Goal: Information Seeking & Learning: Find specific fact

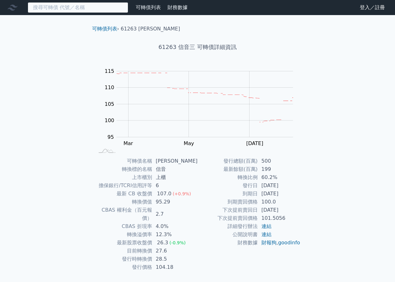
click at [91, 10] on input at bounding box center [78, 7] width 100 height 11
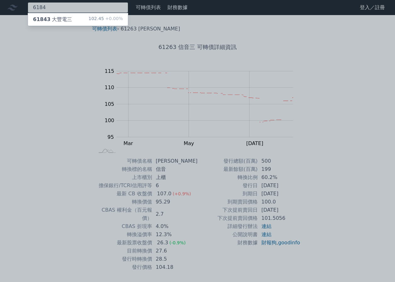
type input "6184"
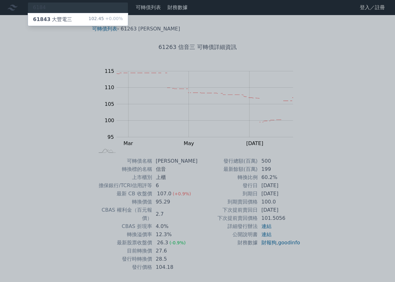
click at [102, 20] on div "102.45 +0.00%" at bounding box center [106, 20] width 34 height 8
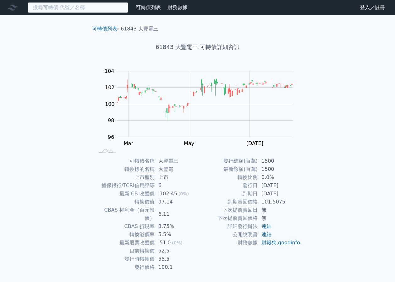
click at [83, 5] on input at bounding box center [78, 7] width 100 height 11
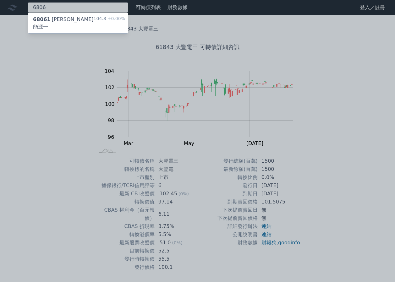
type input "6806"
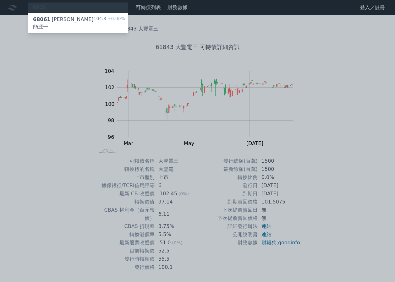
click at [97, 15] on div "68061 [PERSON_NAME]能源一 104.8 +0.00%" at bounding box center [78, 23] width 100 height 20
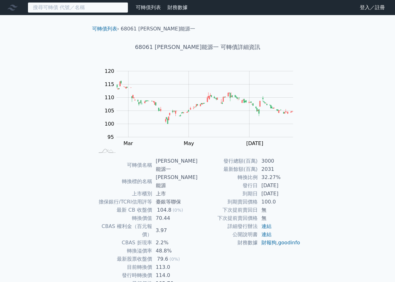
click at [100, 9] on input at bounding box center [78, 7] width 100 height 11
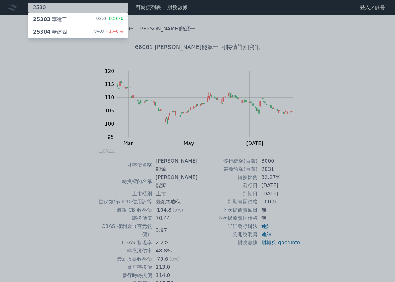
type input "2530"
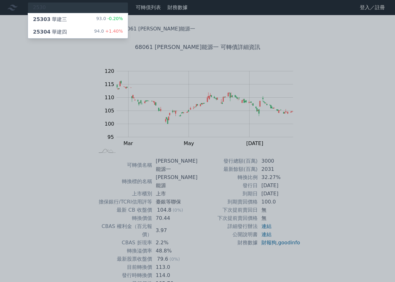
click at [113, 29] on span "+1.40%" at bounding box center [113, 31] width 19 height 5
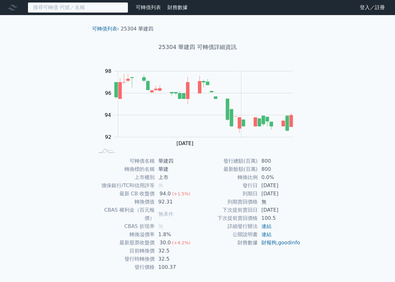
click at [82, 7] on input at bounding box center [78, 7] width 100 height 11
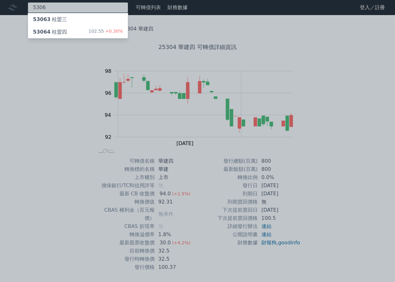
type input "5306"
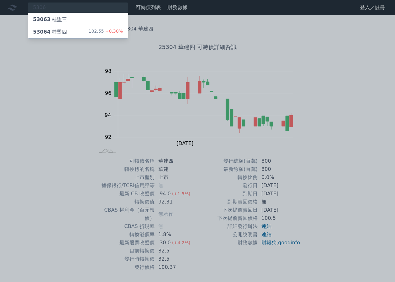
click at [98, 31] on div "102.55 +0.30%" at bounding box center [106, 32] width 34 height 8
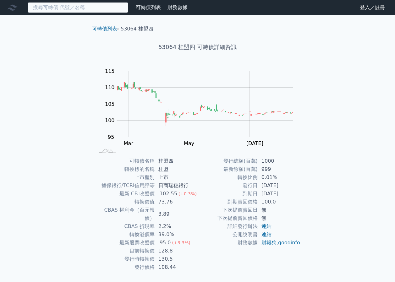
click at [82, 9] on input at bounding box center [78, 7] width 100 height 11
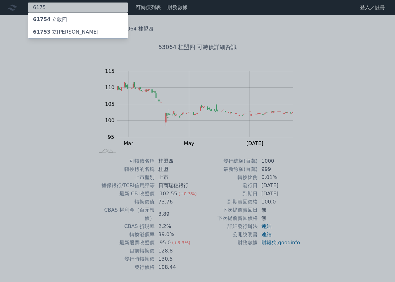
type input "6175"
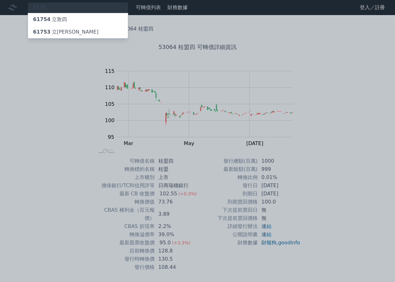
click at [74, 15] on div "61754 立敦四" at bounding box center [78, 19] width 100 height 13
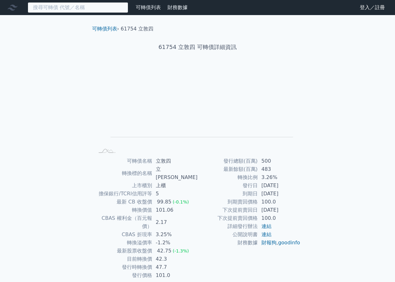
click at [72, 7] on input at bounding box center [78, 7] width 100 height 11
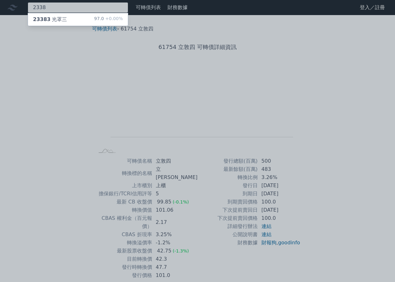
type input "2338"
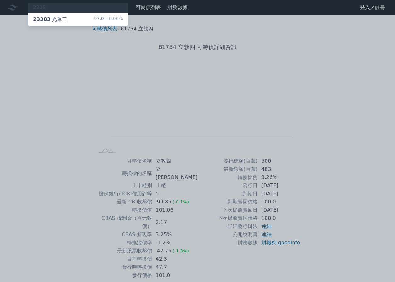
click at [88, 22] on div "23383 光罩三 97.0 +0.00%" at bounding box center [78, 19] width 100 height 13
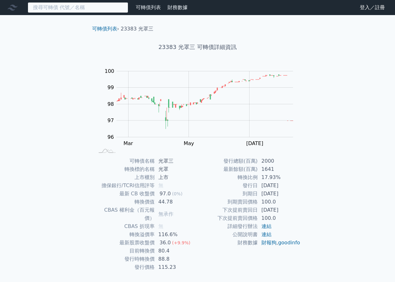
click at [116, 12] on input at bounding box center [78, 7] width 100 height 11
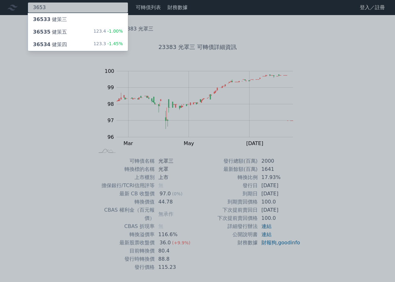
type input "3653"
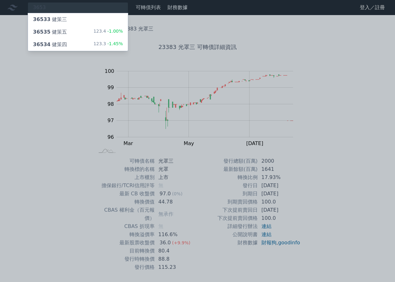
click at [109, 42] on span "-1.45%" at bounding box center [114, 43] width 17 height 5
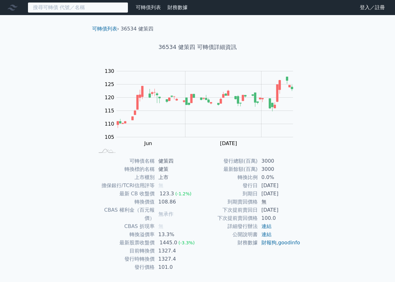
click at [104, 10] on input at bounding box center [78, 7] width 100 height 11
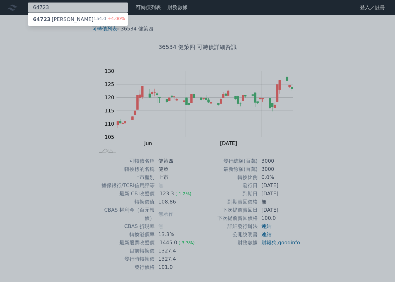
type input "64723"
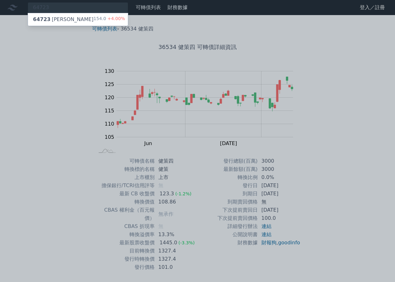
click at [118, 18] on span "+4.00%" at bounding box center [115, 18] width 19 height 5
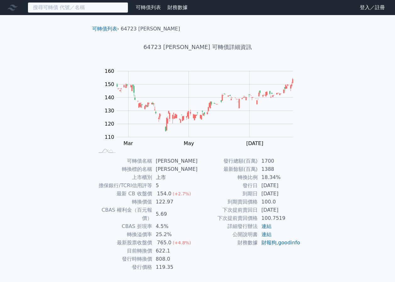
click at [96, 11] on input at bounding box center [78, 7] width 100 height 11
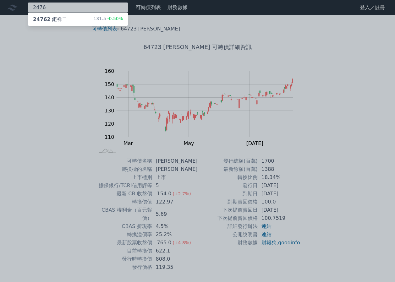
type input "2476"
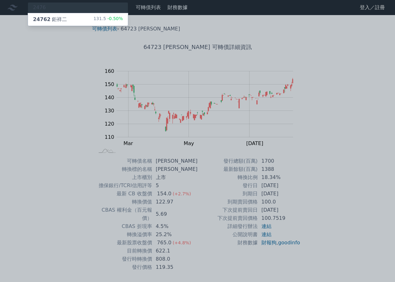
click at [104, 15] on div "24762 鉅祥二 131.5 -0.50%" at bounding box center [78, 19] width 100 height 13
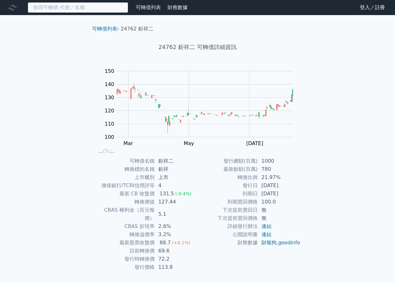
click at [110, 8] on input at bounding box center [78, 7] width 100 height 11
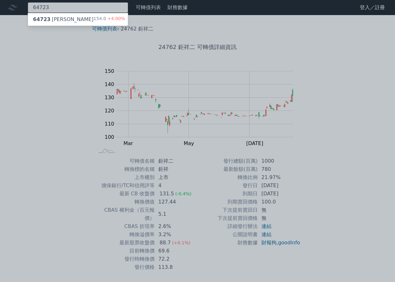
type input "64723"
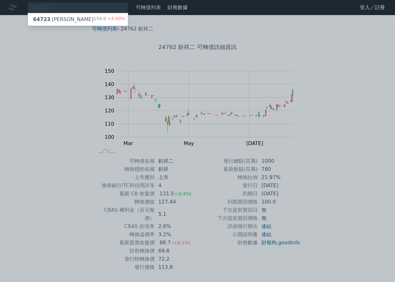
click at [119, 17] on span "+4.00%" at bounding box center [115, 18] width 19 height 5
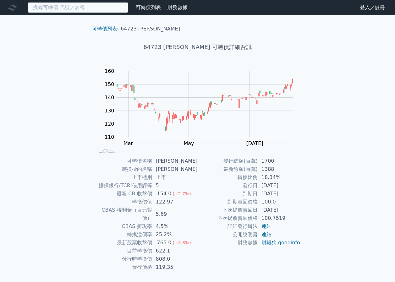
click at [109, 11] on input at bounding box center [78, 7] width 100 height 11
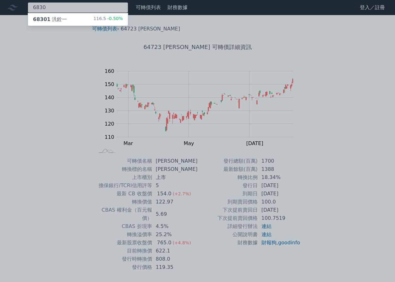
type input "6830"
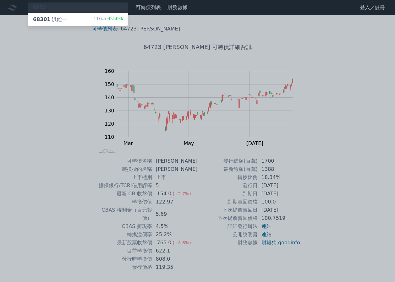
click at [119, 18] on span "-0.50%" at bounding box center [114, 18] width 17 height 5
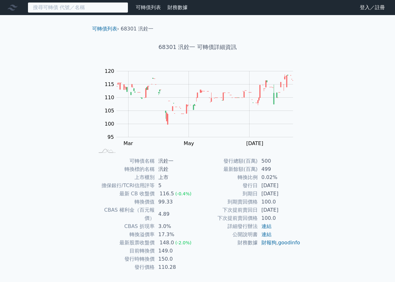
click at [111, 11] on input at bounding box center [78, 7] width 100 height 11
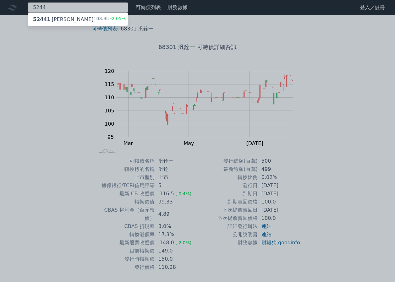
type input "5244"
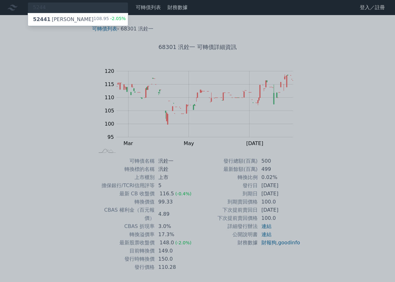
click at [116, 16] on span "-2.05%" at bounding box center [117, 18] width 17 height 5
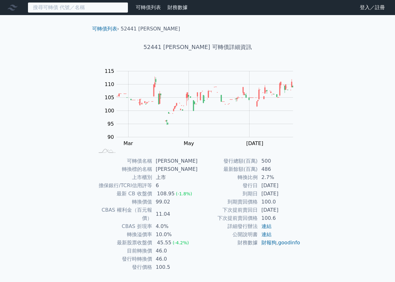
click at [114, 8] on input at bounding box center [78, 7] width 100 height 11
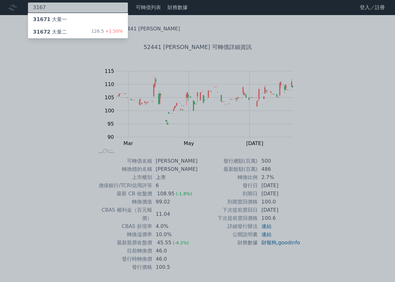
type input "3167"
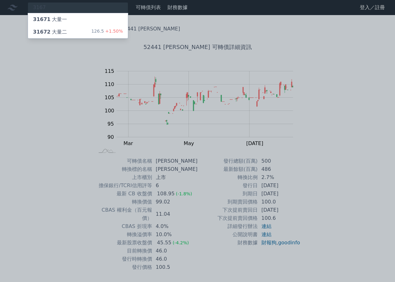
click at [94, 30] on div "31672 大量二 126.5 +1.50%" at bounding box center [78, 32] width 100 height 13
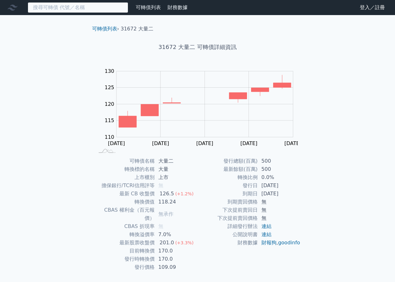
click at [100, 8] on input at bounding box center [78, 7] width 100 height 11
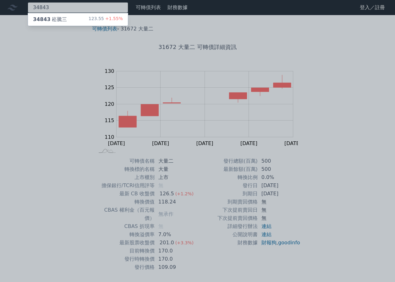
type input "34843"
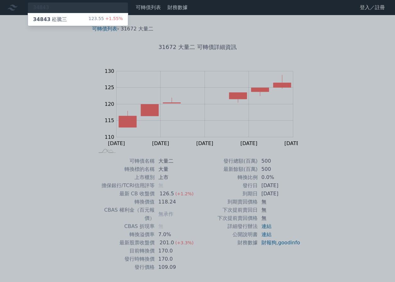
click at [121, 22] on div "123.55 +1.55%" at bounding box center [106, 20] width 34 height 8
